Goal: Transaction & Acquisition: Register for event/course

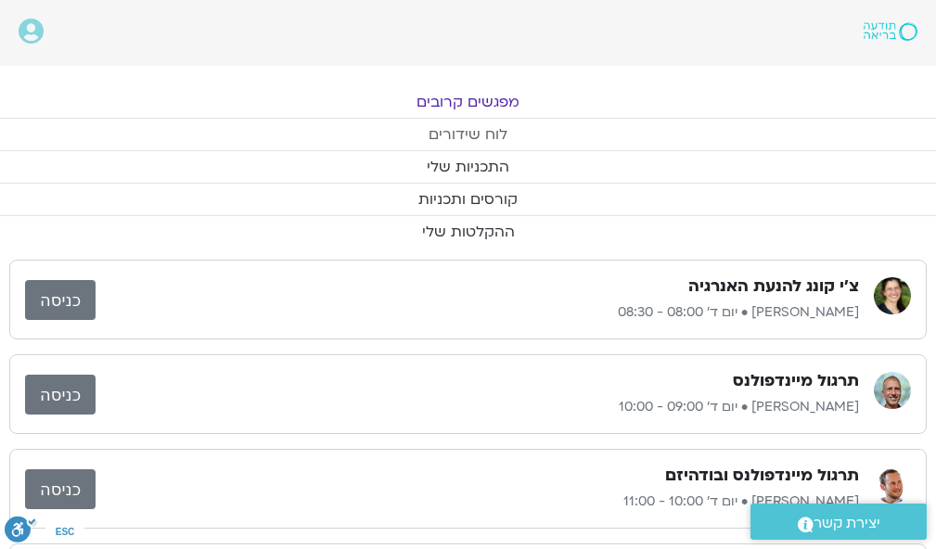
click at [455, 126] on link "לוח שידורים" at bounding box center [468, 135] width 936 height 32
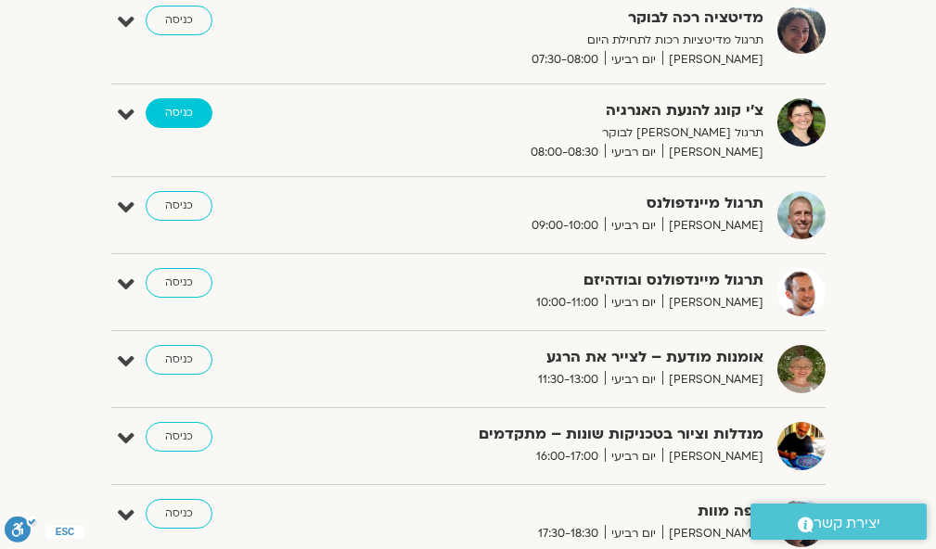
scroll to position [480, 0]
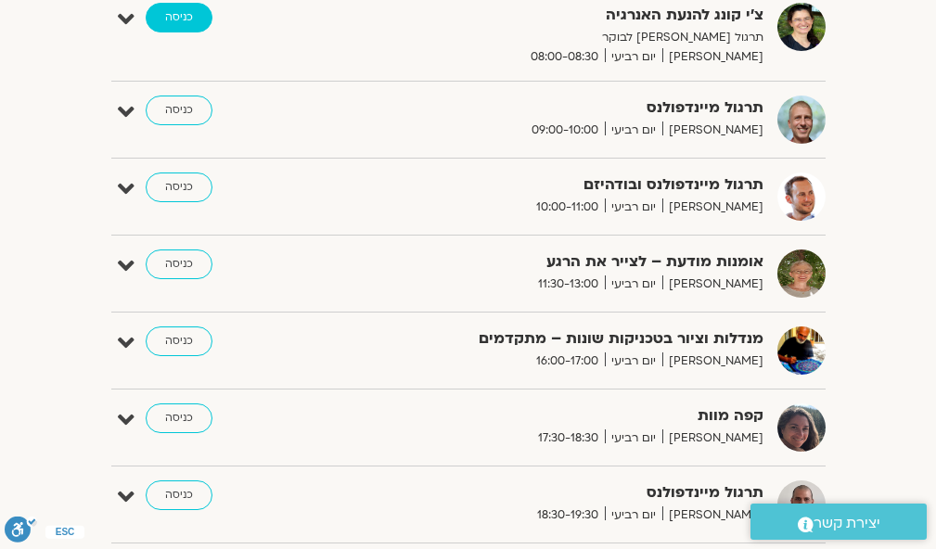
drag, startPoint x: 949, startPoint y: 101, endPoint x: 184, endPoint y: 17, distance: 769.6
click at [184, 17] on div "מועדון חמש בבוקר 20 דקות תנועה מעוררת, 20 דקות של התבוננות, 20 דקות של צמיחה פט…" at bounding box center [468, 218] width 714 height 803
click at [184, 17] on link "כניסה" at bounding box center [179, 18] width 67 height 30
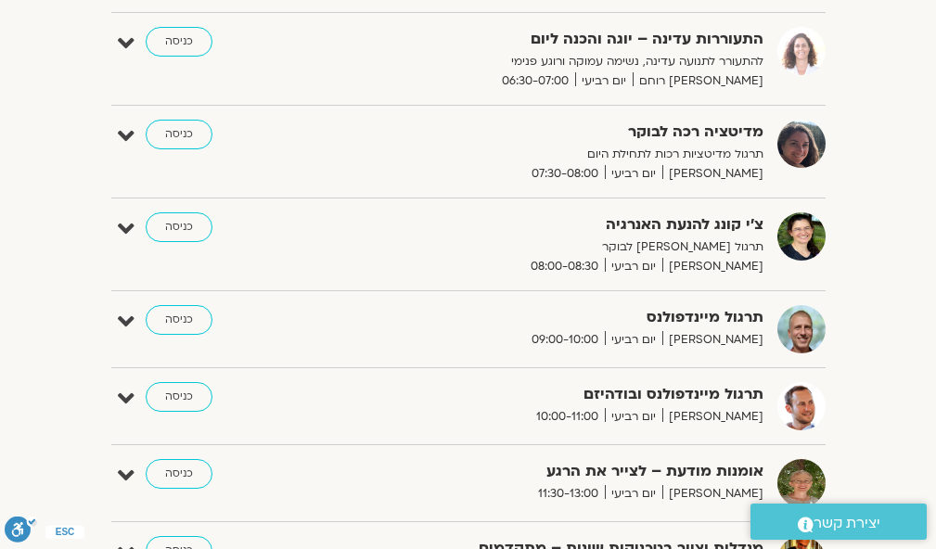
scroll to position [246, 0]
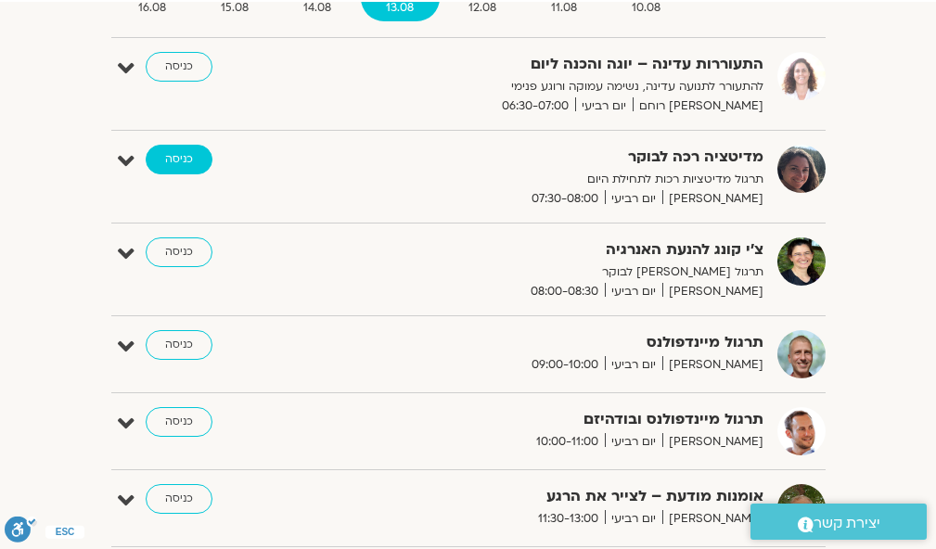
click at [188, 157] on link "כניסה" at bounding box center [179, 160] width 67 height 30
